Goal: Transaction & Acquisition: Purchase product/service

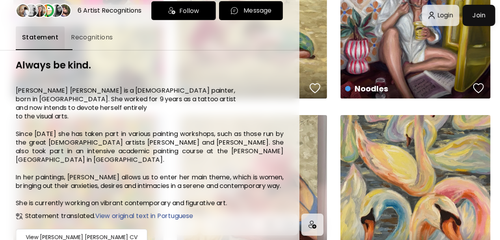
scroll to position [124, 0]
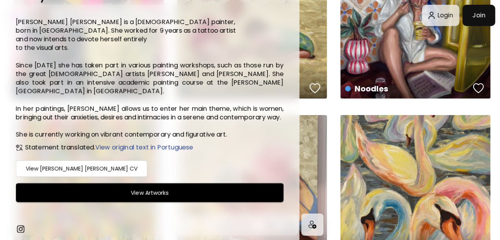
click at [92, 172] on h6 "View [PERSON_NAME] [PERSON_NAME] CV" at bounding box center [82, 168] width 112 height 9
click at [72, 168] on h6 "View [PERSON_NAME] [PERSON_NAME] CV" at bounding box center [82, 168] width 112 height 9
click at [114, 200] on button "View Artworks" at bounding box center [150, 192] width 268 height 19
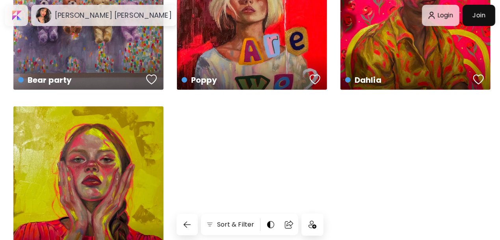
scroll to position [650, 0]
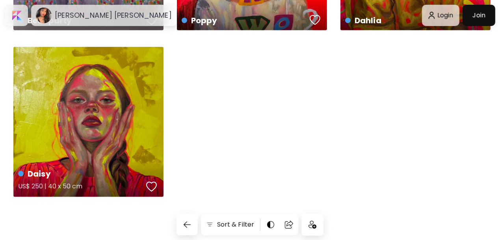
click at [124, 113] on div "Daisy US$ 250 | 40 x 50 cm" at bounding box center [88, 122] width 150 height 150
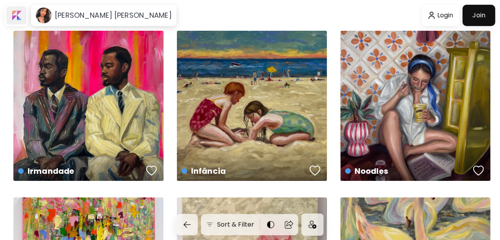
click at [20, 13] on div at bounding box center [16, 15] width 20 height 18
